Goal: Task Accomplishment & Management: Use online tool/utility

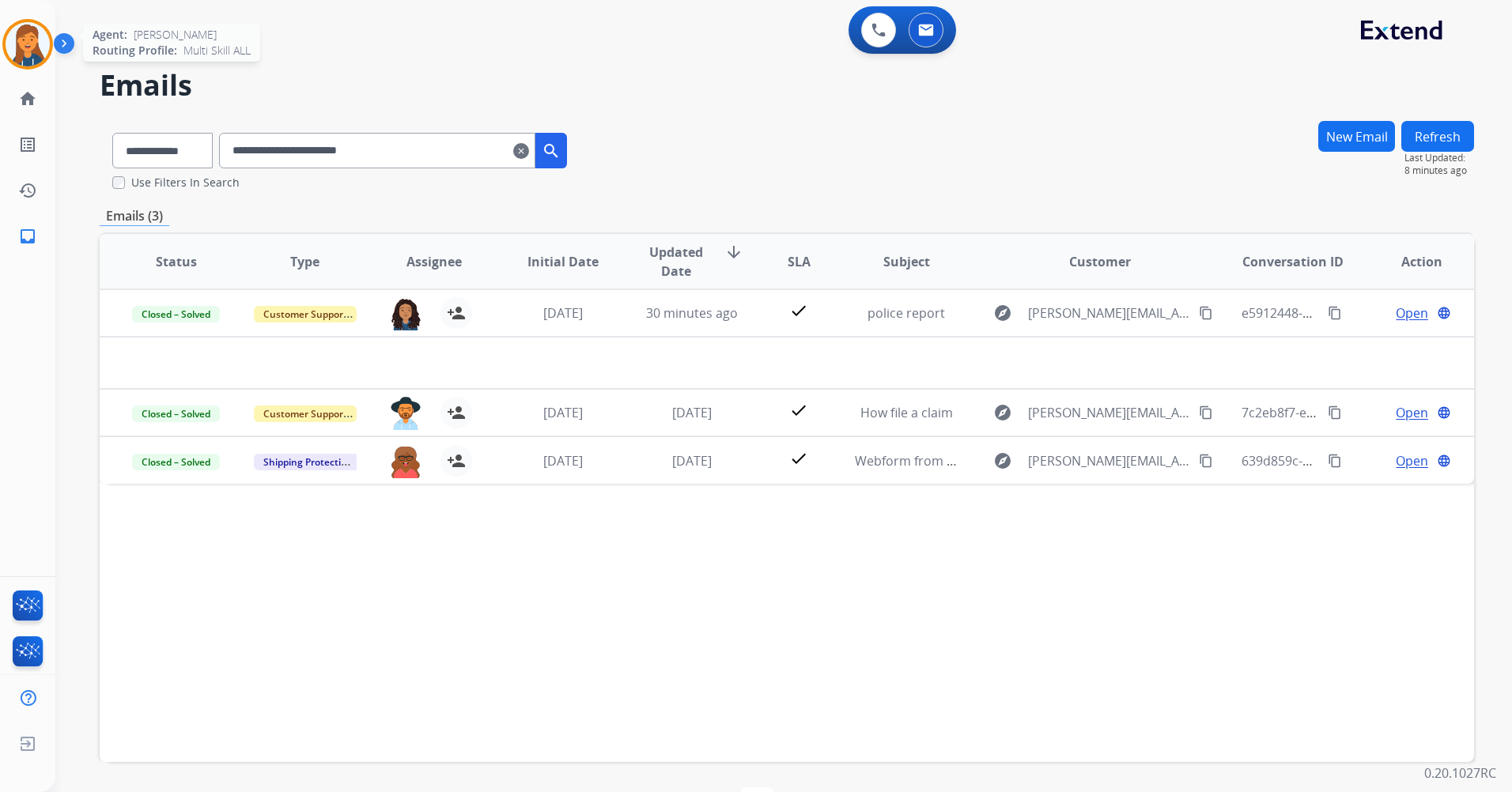
click at [24, 31] on img at bounding box center [28, 44] width 44 height 44
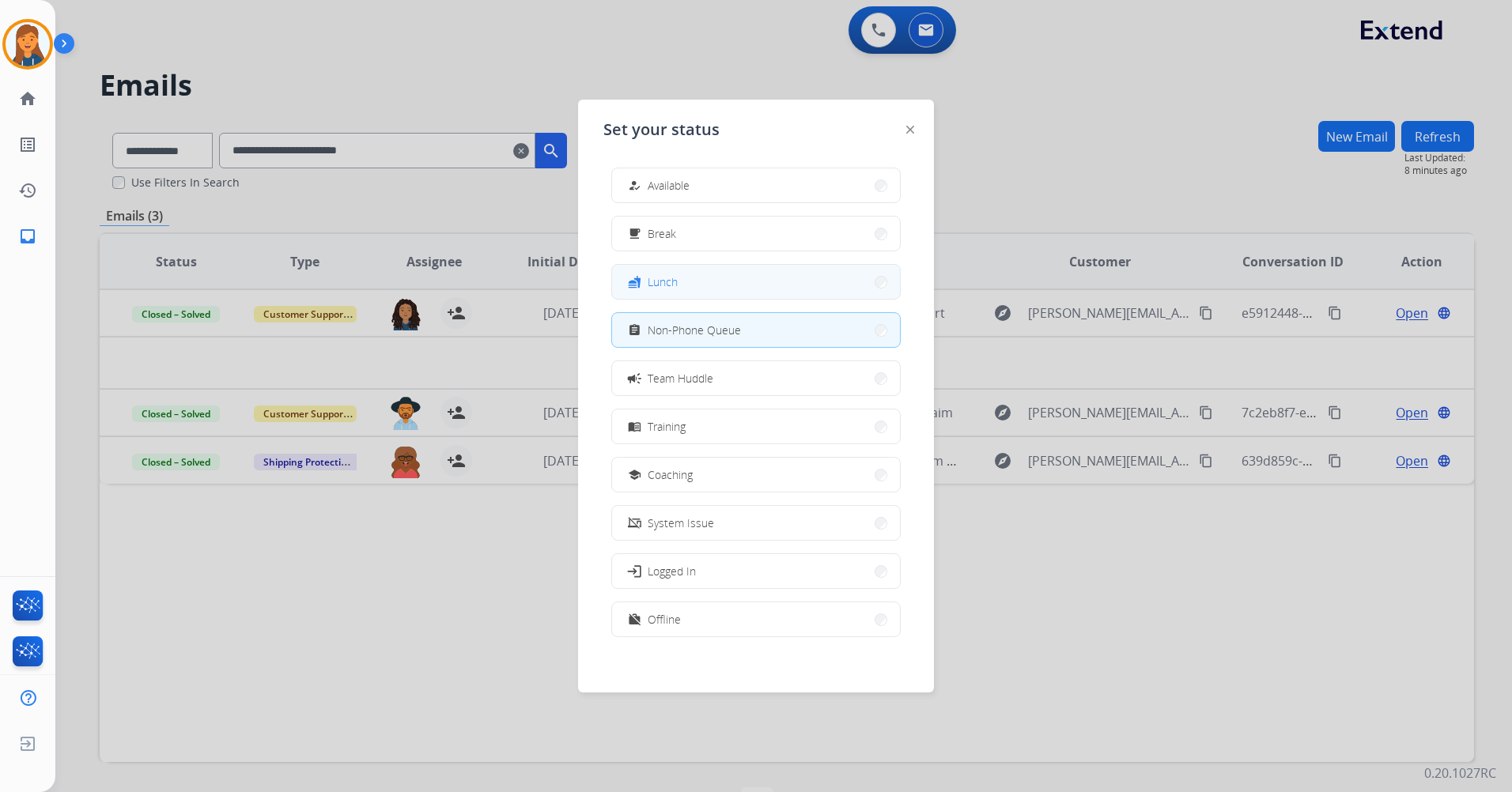
click at [660, 299] on div "fastfood Lunch" at bounding box center [756, 282] width 290 height 36
click at [676, 290] on div "fastfood Lunch" at bounding box center [651, 282] width 53 height 19
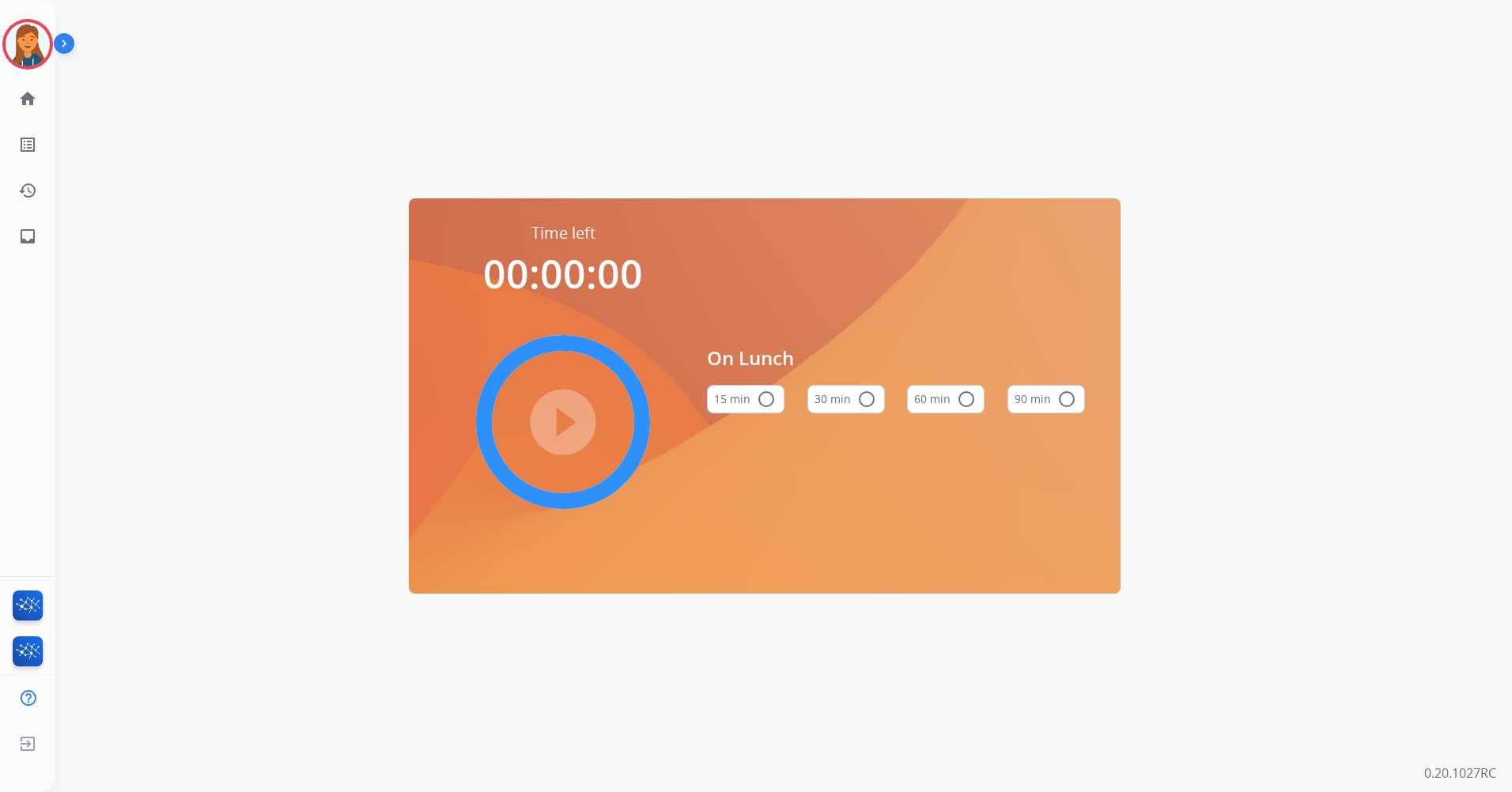
click at [963, 408] on mat-icon "radio_button_unchecked" at bounding box center [967, 400] width 19 height 19
click at [555, 420] on mat-icon "play_circle_filled" at bounding box center [563, 423] width 19 height 19
